Goal: Check status: Check status

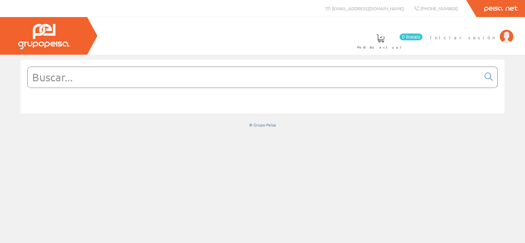
click at [476, 37] on span "Iniciar sesión" at bounding box center [463, 37] width 66 height 7
click at [207, 38] on span at bounding box center [203, 38] width 8 height 8
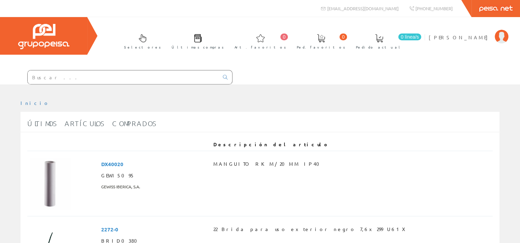
click at [202, 36] on span at bounding box center [198, 38] width 8 height 8
click at [497, 38] on img at bounding box center [502, 37] width 14 height 14
click at [500, 34] on img at bounding box center [502, 37] width 14 height 14
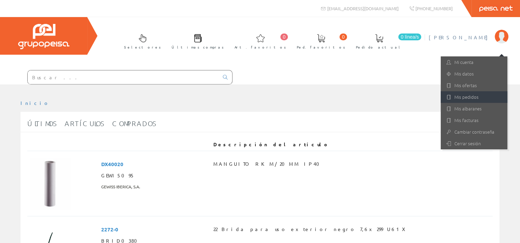
click at [468, 95] on link "Mis pedidos" at bounding box center [474, 97] width 67 height 12
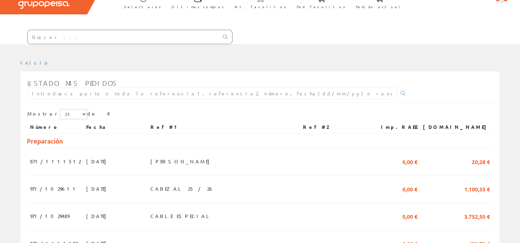
scroll to position [97, 0]
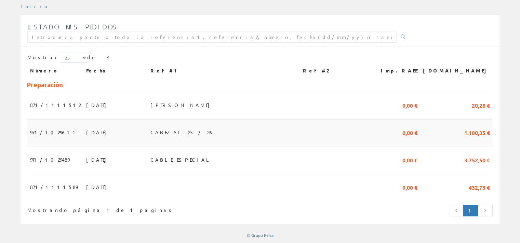
click at [189, 131] on span "CABEZAL 25 / 26" at bounding box center [182, 133] width 64 height 12
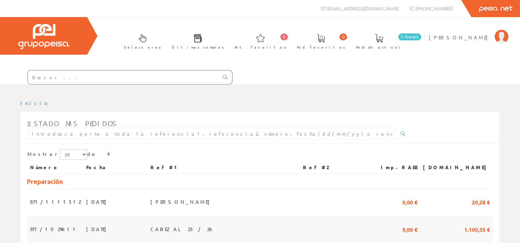
scroll to position [97, 0]
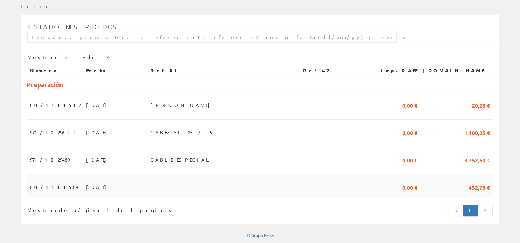
click at [171, 182] on td at bounding box center [224, 185] width 153 height 23
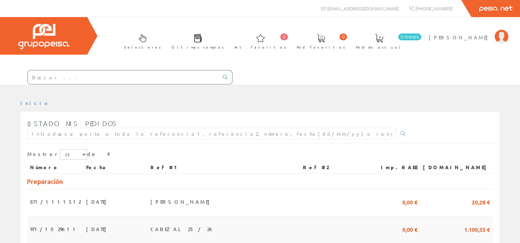
scroll to position [97, 0]
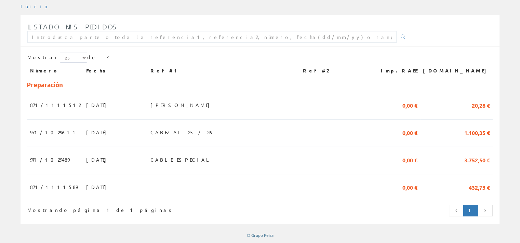
click at [69, 56] on select "5 15 25" at bounding box center [73, 58] width 27 height 10
click at [68, 56] on select "5 15 25" at bounding box center [73, 58] width 27 height 10
click at [89, 57] on div "Mostrar 5 15 25 de 4" at bounding box center [260, 59] width 466 height 12
click at [71, 56] on select "5 15 25" at bounding box center [73, 58] width 27 height 10
select select "15"
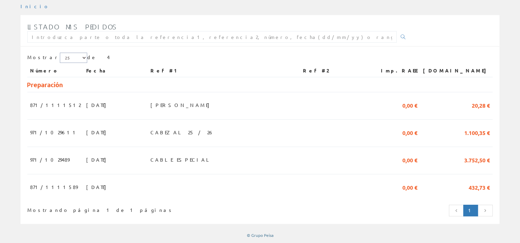
click at [60, 53] on select "5 15 25" at bounding box center [73, 58] width 27 height 10
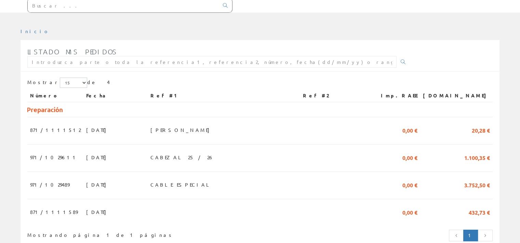
scroll to position [97, 0]
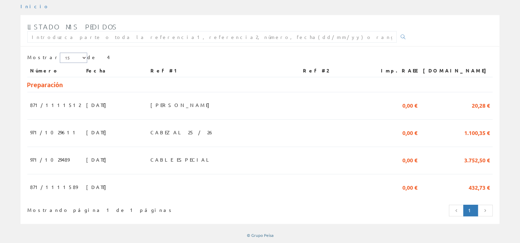
click at [68, 56] on select "5 15 25" at bounding box center [73, 58] width 27 height 10
select select "25"
click at [60, 53] on select "5 15 25" at bounding box center [73, 58] width 27 height 10
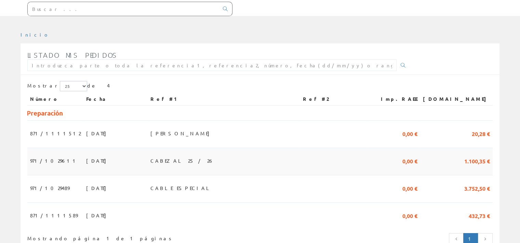
scroll to position [97, 0]
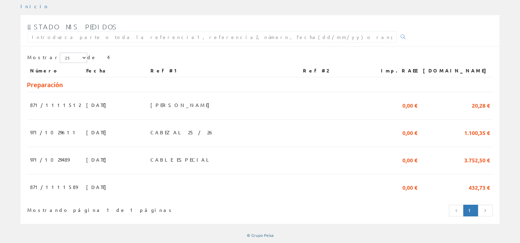
click at [490, 210] on link at bounding box center [485, 211] width 15 height 12
click at [190, 102] on span "[PERSON_NAME]" at bounding box center [181, 105] width 63 height 12
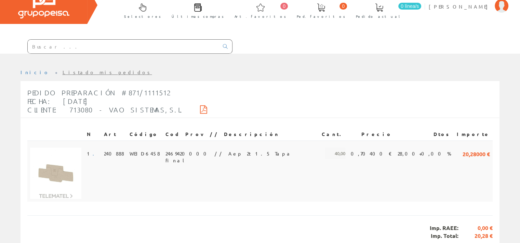
scroll to position [19, 0]
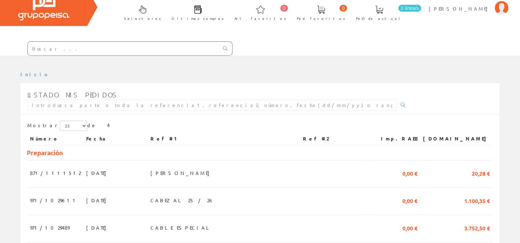
scroll to position [28, 0]
click at [486, 9] on span "[PERSON_NAME]" at bounding box center [460, 8] width 63 height 7
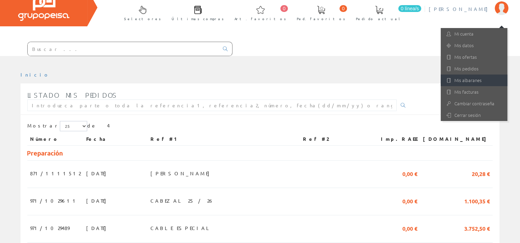
click at [472, 78] on link "Mis albaranes" at bounding box center [474, 81] width 67 height 12
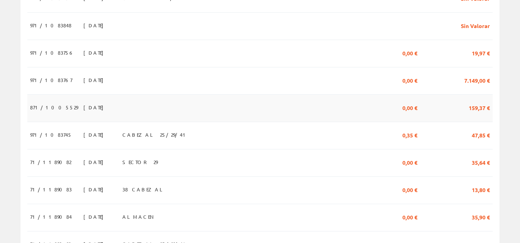
scroll to position [274, 0]
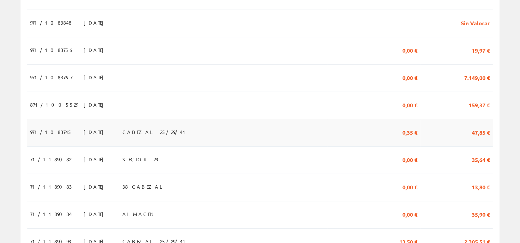
click at [154, 131] on span "CABEZAL 25/29/41" at bounding box center [155, 132] width 66 height 12
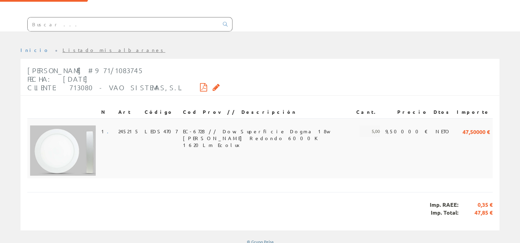
scroll to position [57, 0]
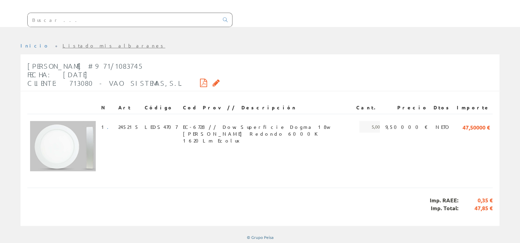
click at [200, 82] on icon at bounding box center [203, 82] width 7 height 5
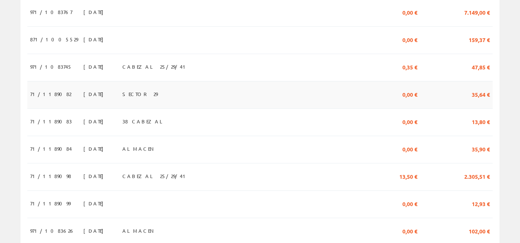
scroll to position [342, 0]
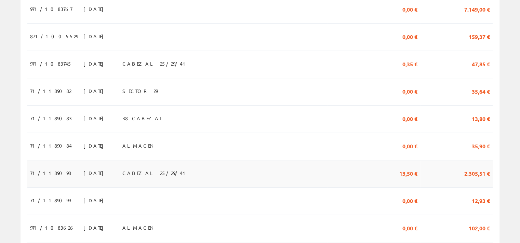
click at [158, 175] on span "CABEZAL 25/29/41" at bounding box center [155, 173] width 66 height 12
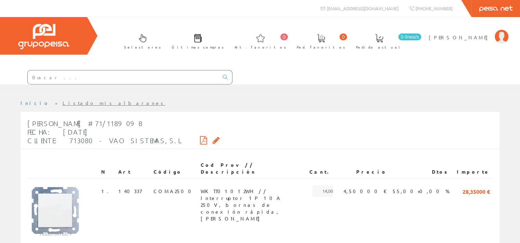
click at [200, 138] on icon at bounding box center [203, 140] width 7 height 5
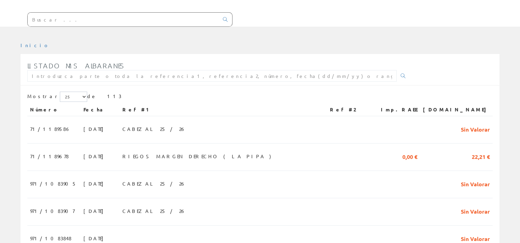
scroll to position [68, 0]
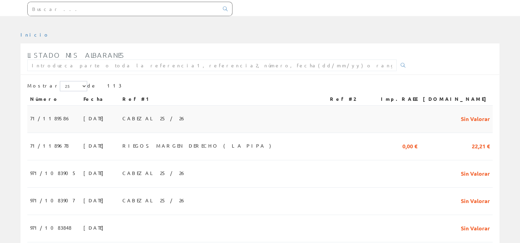
click at [160, 119] on span "CABEZAL 25 / 26" at bounding box center [154, 119] width 64 height 12
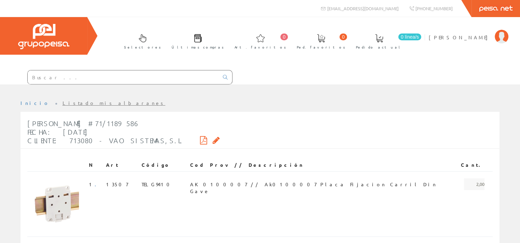
click at [200, 138] on icon at bounding box center [203, 140] width 7 height 5
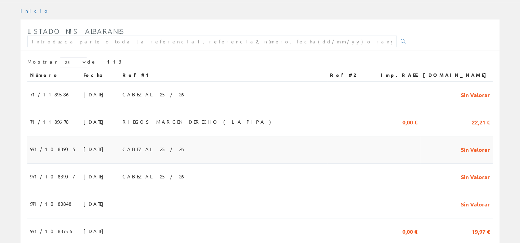
scroll to position [103, 0]
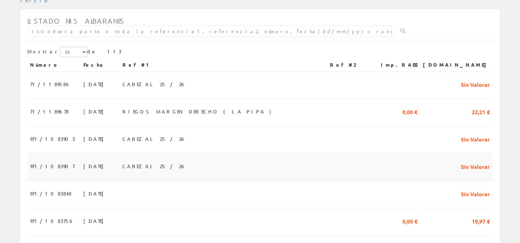
click at [158, 165] on span "CABEZAL 25 / 26" at bounding box center [154, 166] width 64 height 12
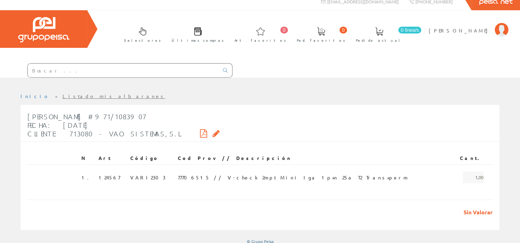
scroll to position [11, 0]
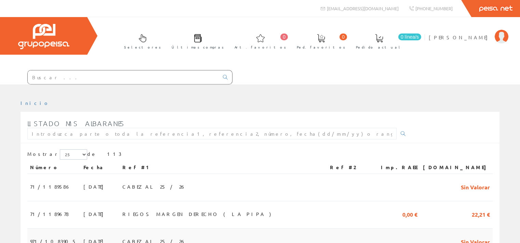
scroll to position [103, 0]
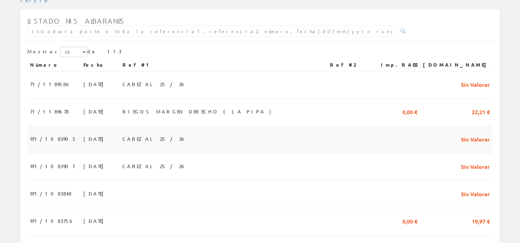
click at [164, 138] on span "CABEZAL 25 / 26" at bounding box center [154, 139] width 64 height 12
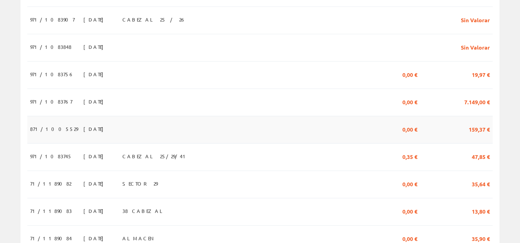
scroll to position [239, 0]
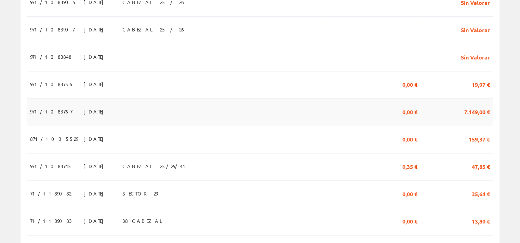
click at [173, 107] on td at bounding box center [223, 112] width 207 height 27
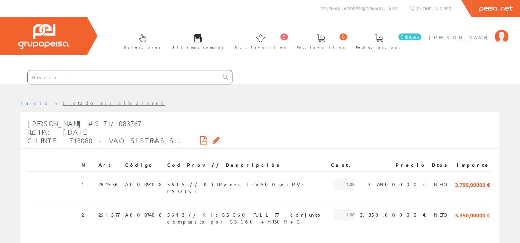
click at [484, 32] on link "[PERSON_NAME]" at bounding box center [469, 31] width 80 height 6
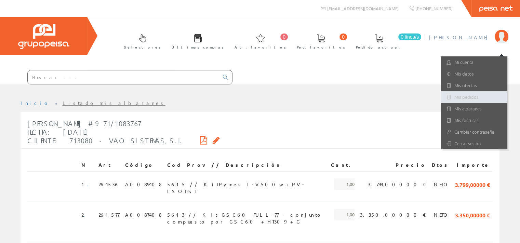
click at [472, 95] on link "Mis pedidos" at bounding box center [474, 97] width 67 height 12
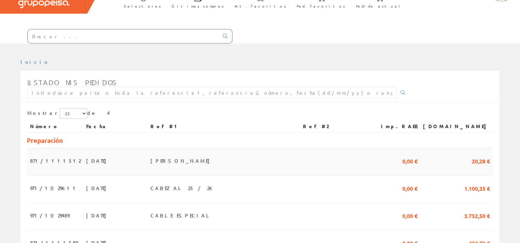
scroll to position [97, 0]
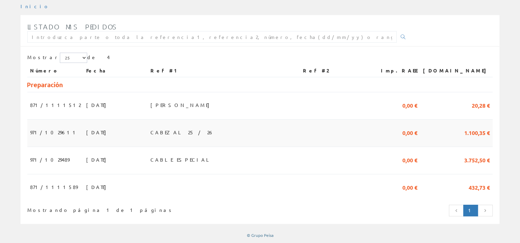
click at [195, 134] on span "CABEZAL 25 / 26" at bounding box center [182, 133] width 64 height 12
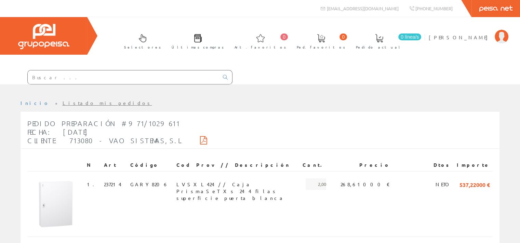
click at [200, 138] on icon at bounding box center [203, 140] width 7 height 5
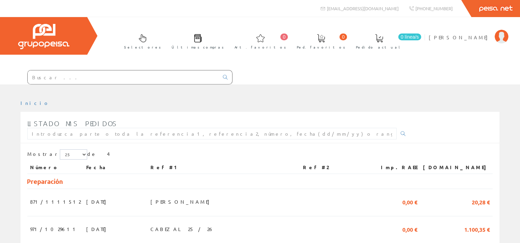
scroll to position [97, 0]
